Goal: Entertainment & Leisure: Consume media (video, audio)

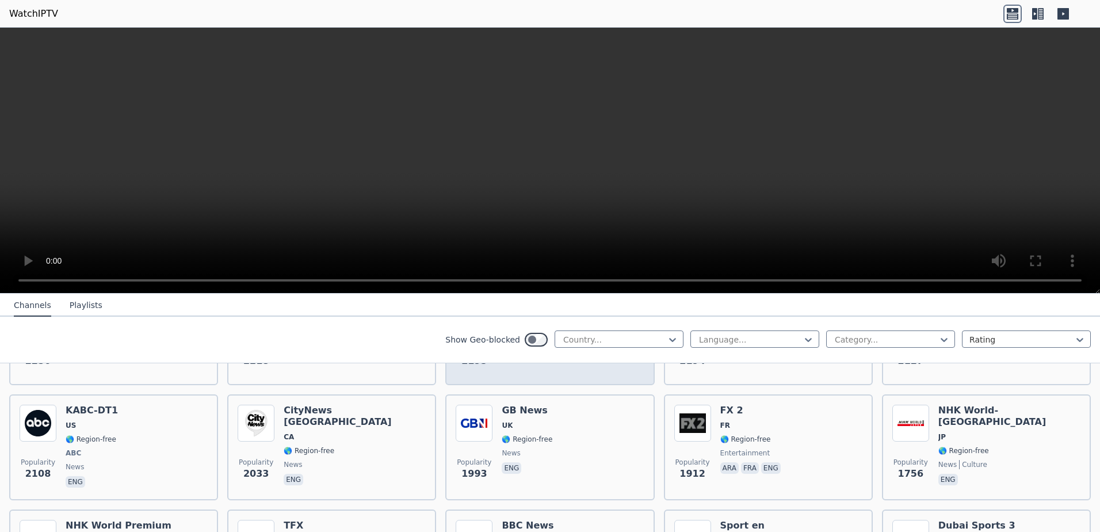
scroll to position [748, 0]
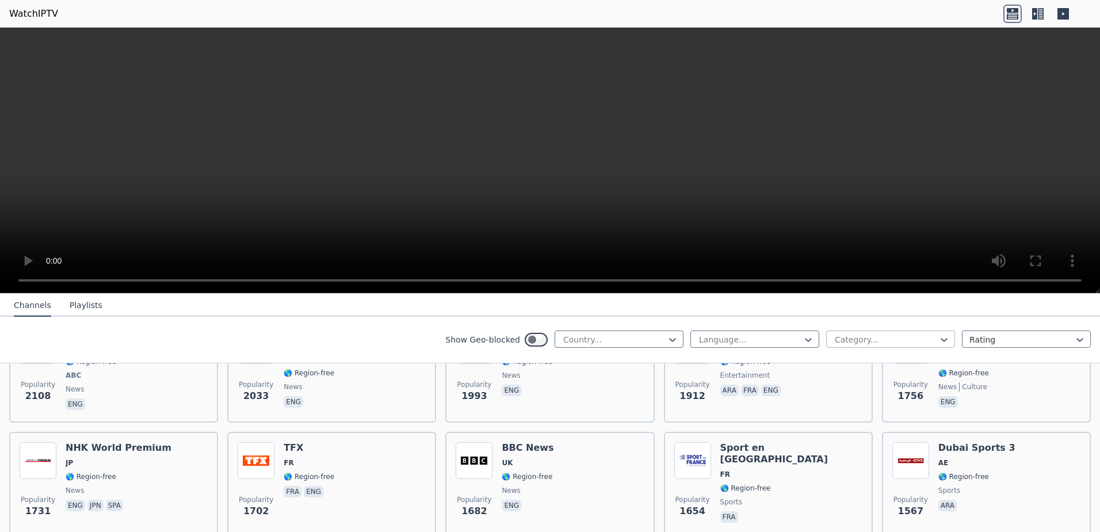
click at [921, 341] on div at bounding box center [886, 340] width 105 height 12
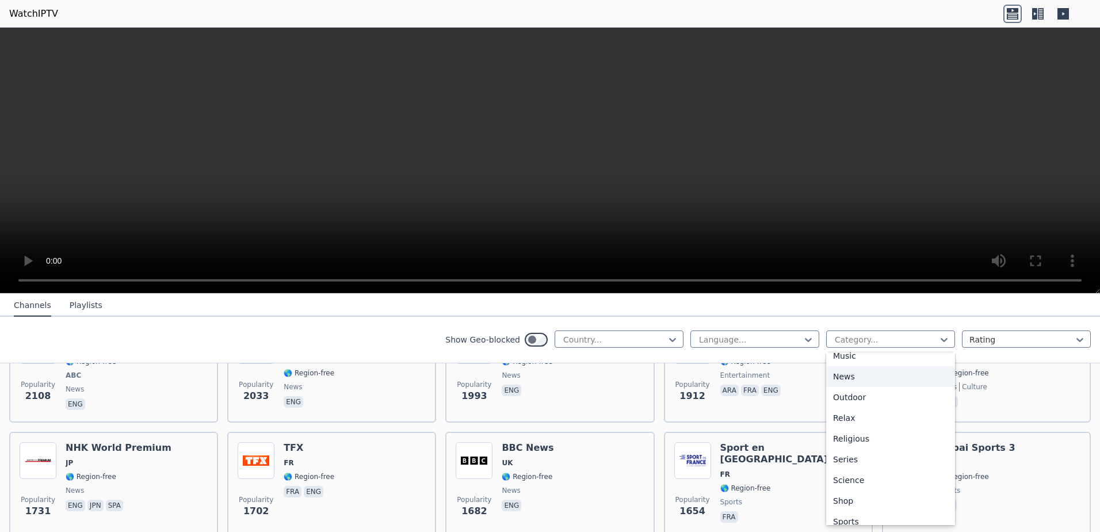
scroll to position [345, 0]
click at [858, 516] on div "Sports" at bounding box center [890, 516] width 129 height 21
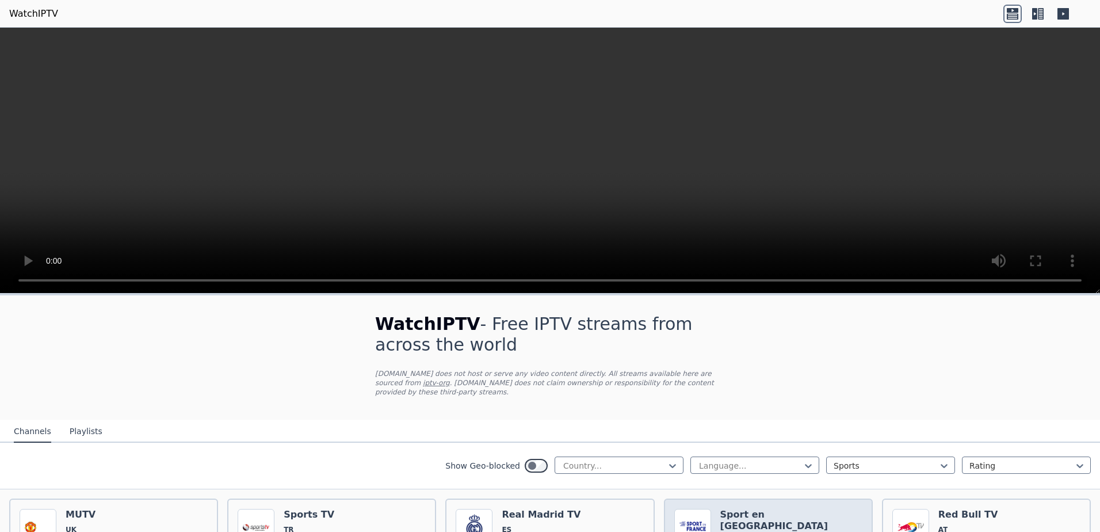
scroll to position [115, 0]
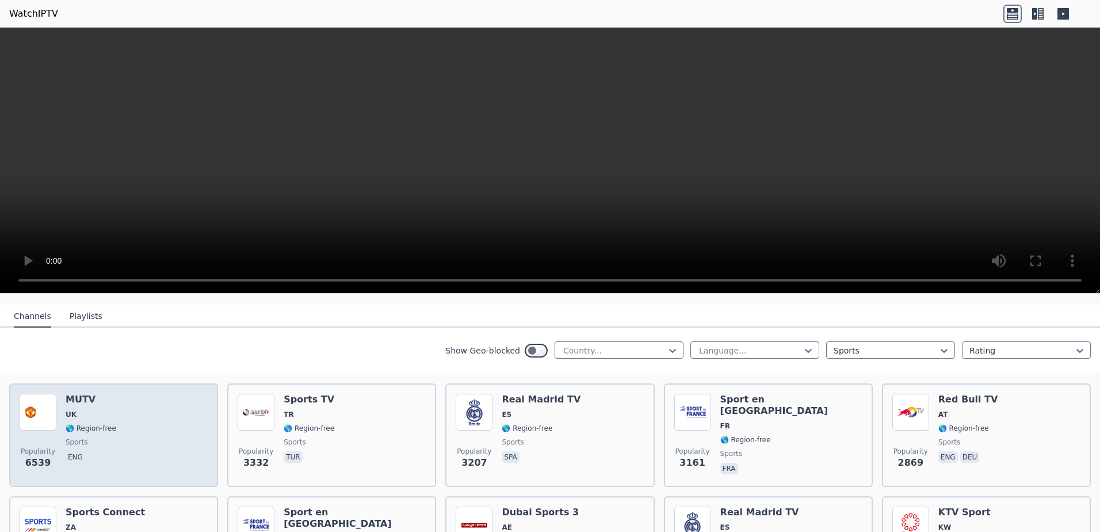
click at [54, 401] on img at bounding box center [38, 412] width 37 height 37
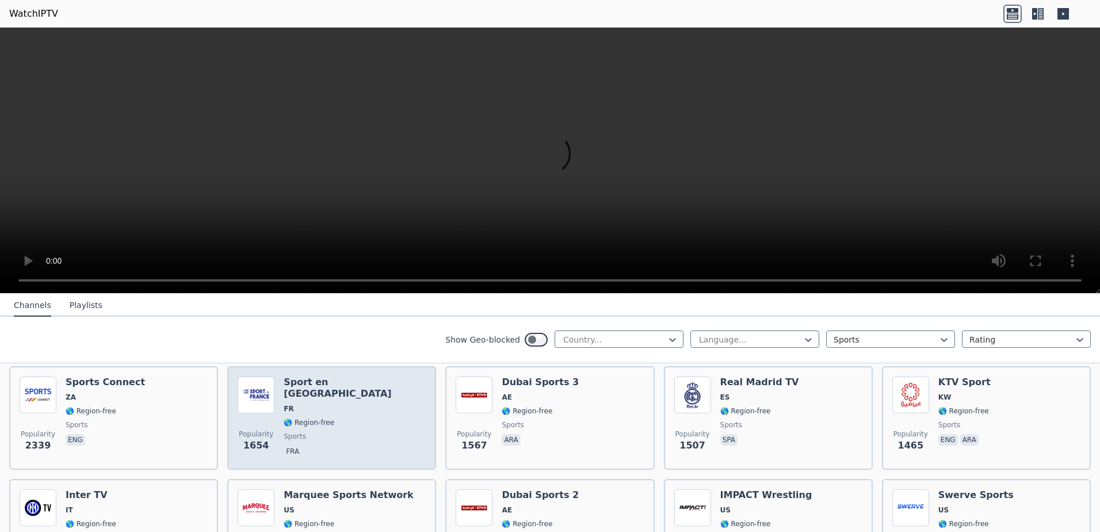
scroll to position [345, 0]
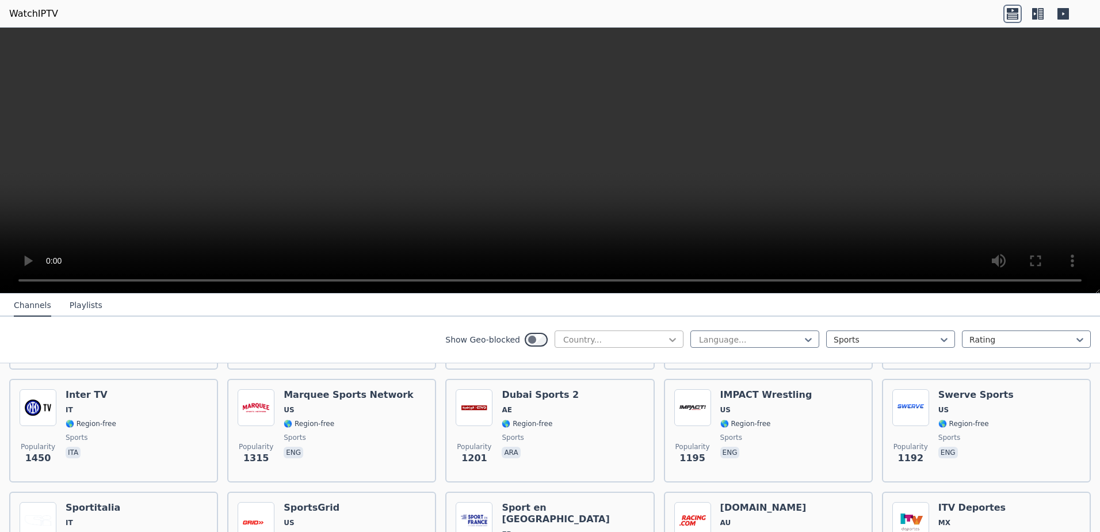
click at [668, 337] on icon at bounding box center [673, 340] width 12 height 12
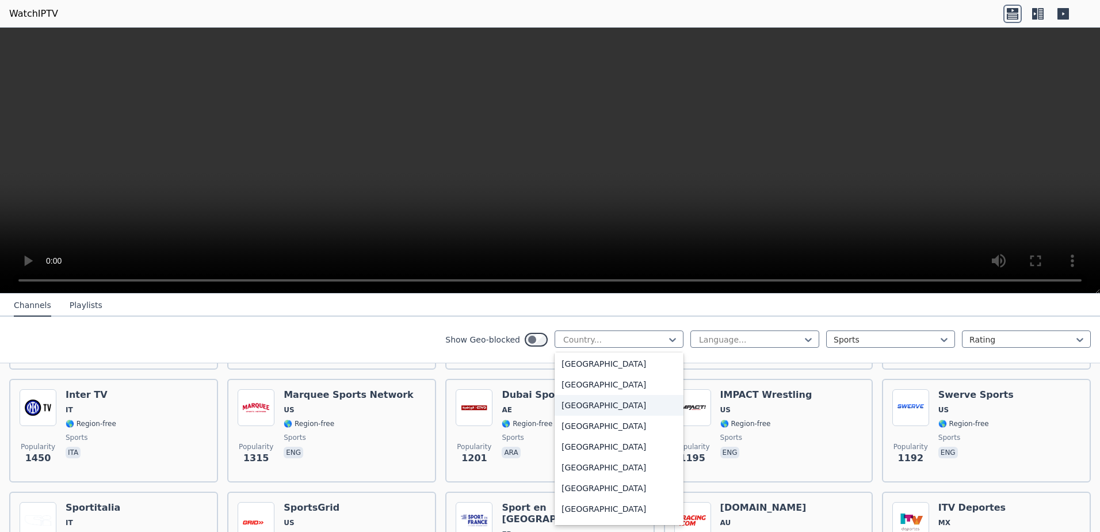
scroll to position [4054, 0]
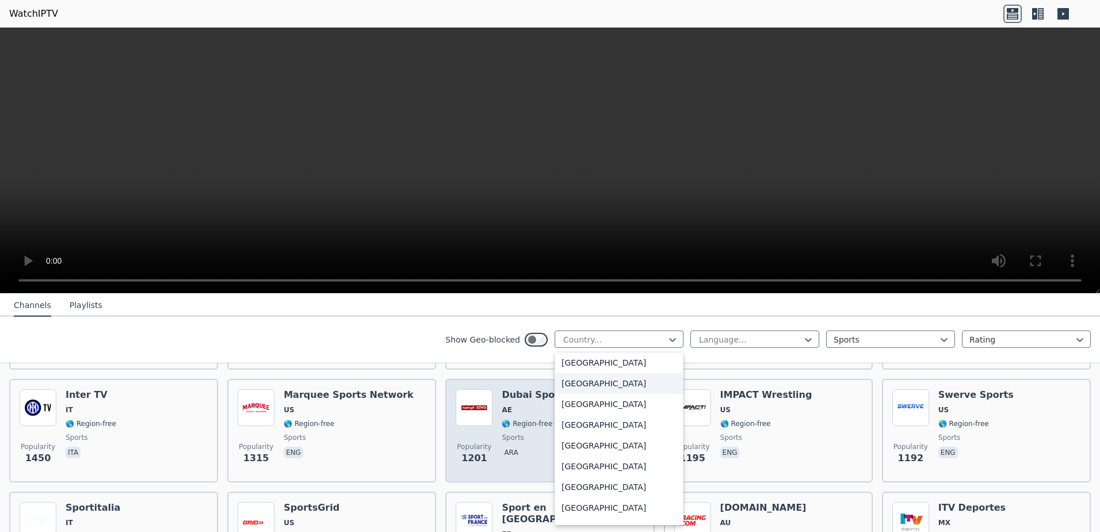
click at [639, 386] on div "[GEOGRAPHIC_DATA]" at bounding box center [619, 383] width 129 height 21
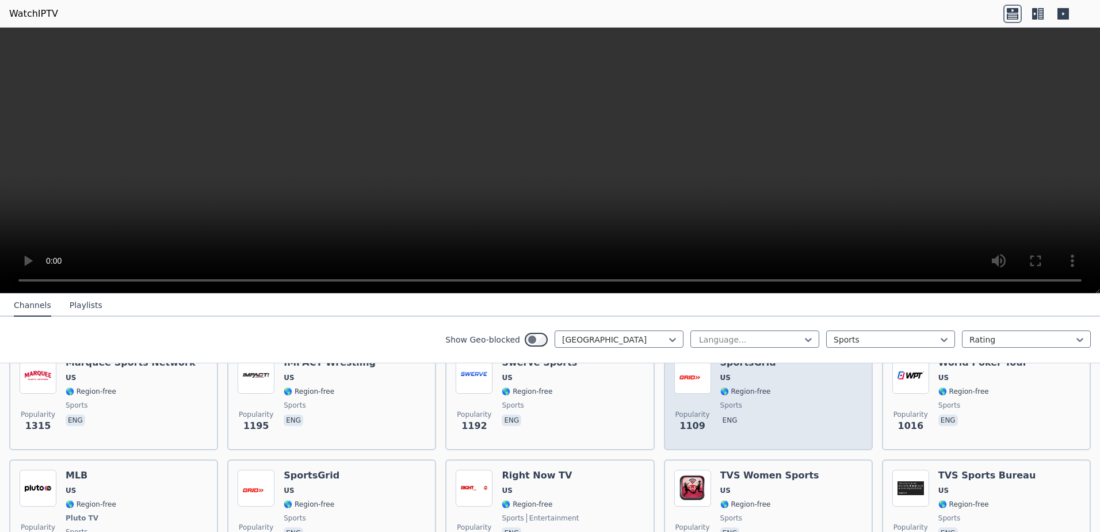
scroll to position [173, 0]
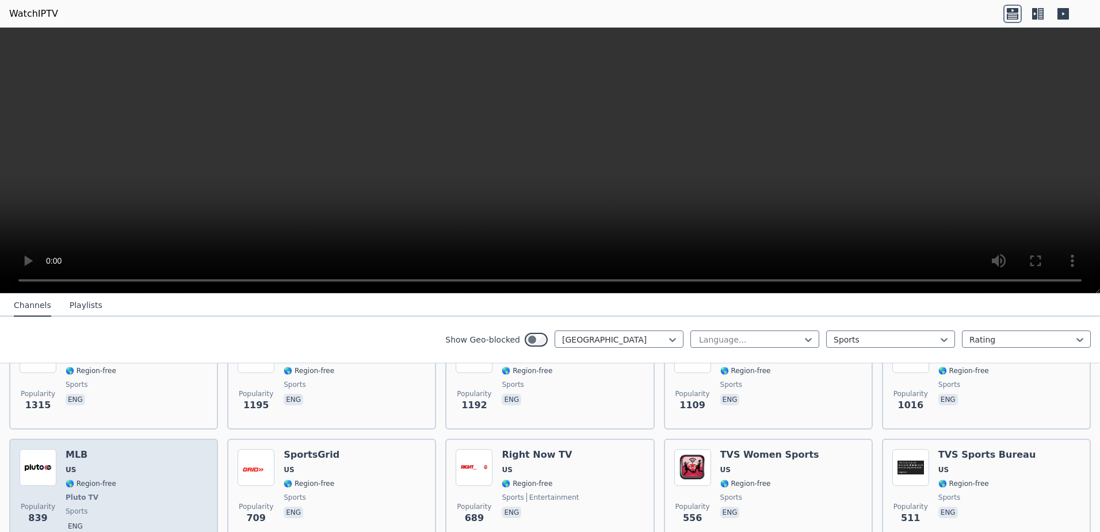
click at [71, 466] on div "MLB US 🌎 Region-free Pluto TV sports eng" at bounding box center [91, 491] width 51 height 85
